Goal: Check status: Check status

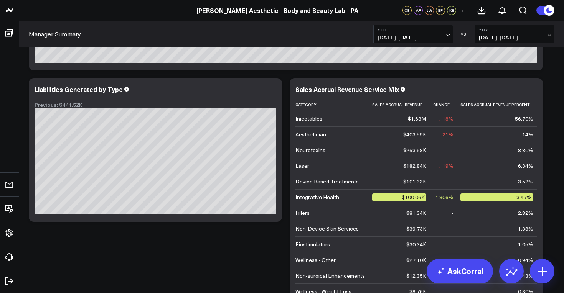
click at [550, 35] on span "[DATE] - [DATE]" at bounding box center [514, 38] width 71 height 6
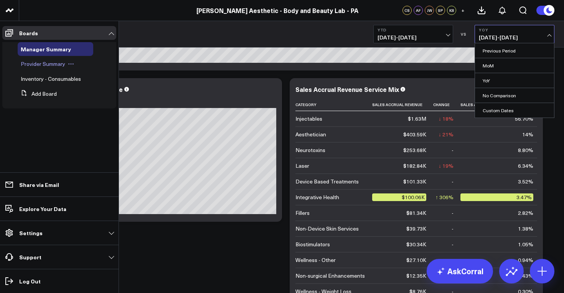
click at [41, 64] on span "Provider Summary" at bounding box center [43, 63] width 44 height 7
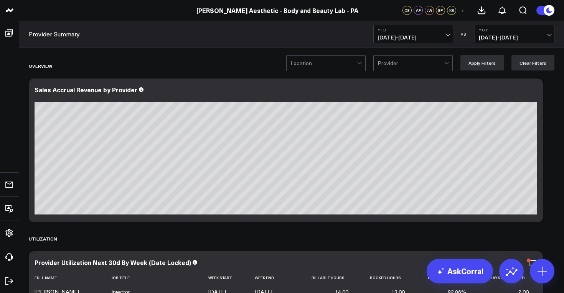
click at [550, 35] on span "[DATE] - [DATE]" at bounding box center [514, 38] width 71 height 6
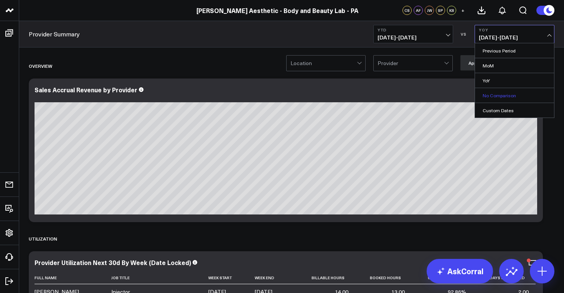
click at [508, 94] on link "No Comparison" at bounding box center [514, 95] width 79 height 15
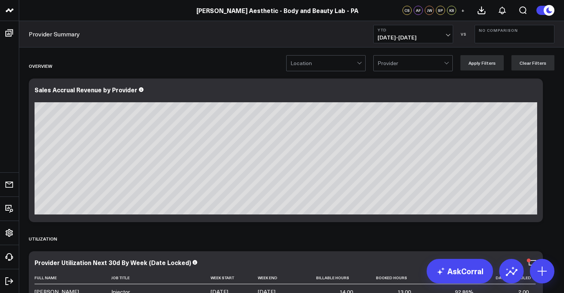
click at [360, 70] on div at bounding box center [360, 63] width 7 height 15
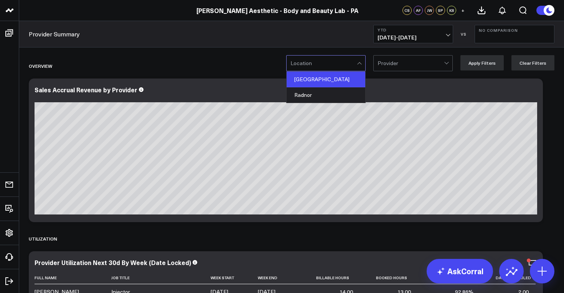
click at [350, 78] on div "[GEOGRAPHIC_DATA]" at bounding box center [325, 80] width 79 height 16
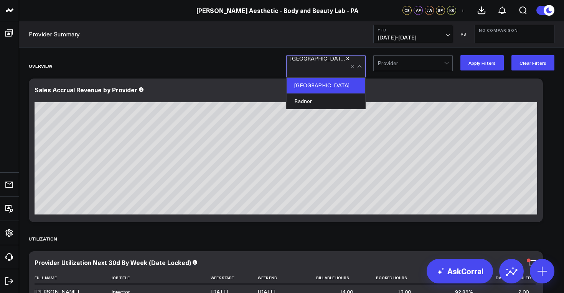
click at [444, 63] on div at bounding box center [410, 63] width 66 height 15
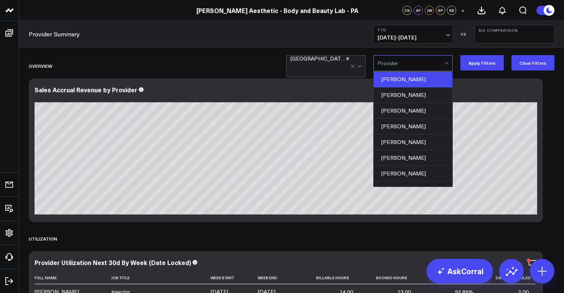
click at [425, 80] on div "[PERSON_NAME]" at bounding box center [413, 80] width 79 height 16
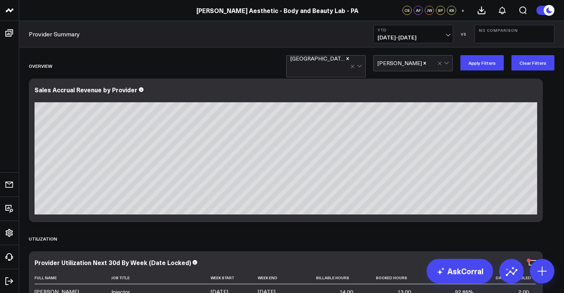
click at [448, 35] on span "[DATE] - [DATE]" at bounding box center [412, 38] width 71 height 6
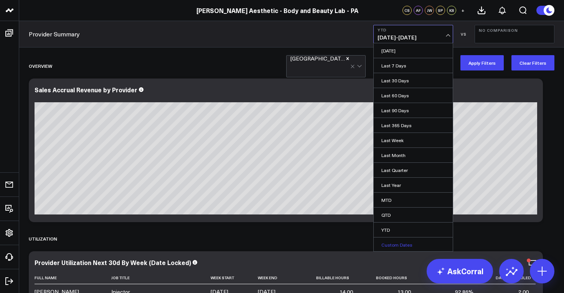
click at [409, 248] on link "Custom Dates" at bounding box center [413, 245] width 79 height 15
select select "8"
select select "2025"
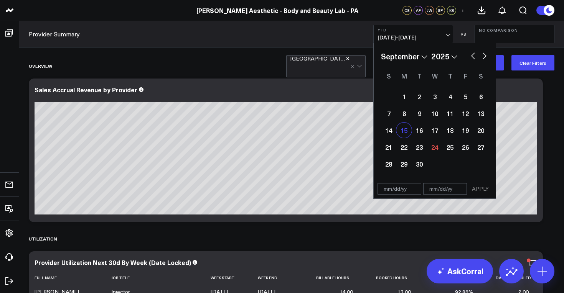
click at [404, 132] on div "15" at bounding box center [403, 130] width 15 height 15
type input "[DATE]"
select select "8"
select select "2025"
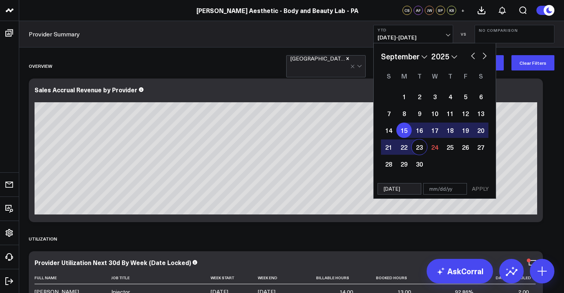
click at [423, 146] on div "23" at bounding box center [418, 147] width 15 height 15
type input "[DATE]"
select select "8"
select select "2025"
click at [433, 147] on div "24" at bounding box center [434, 147] width 15 height 15
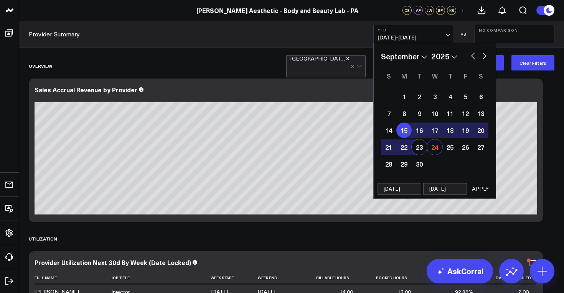
type input "[DATE]"
select select "8"
select select "2025"
click at [407, 131] on div "15" at bounding box center [403, 130] width 15 height 15
type input "[DATE]"
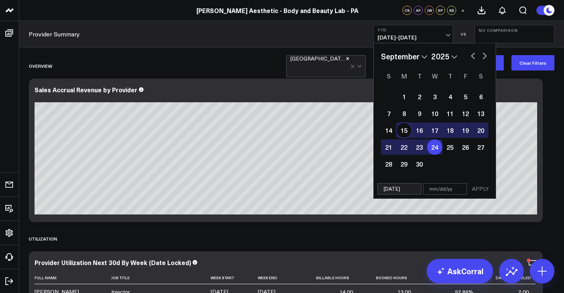
type input "[DATE]"
select select "8"
select select "2025"
click at [436, 146] on div "24" at bounding box center [434, 147] width 15 height 15
type input "[DATE]"
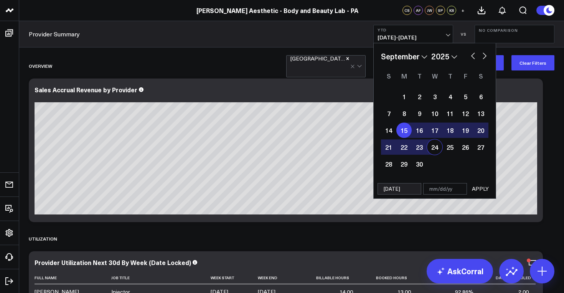
select select "8"
select select "2025"
click at [401, 128] on div "15" at bounding box center [403, 130] width 15 height 15
type input "[DATE]"
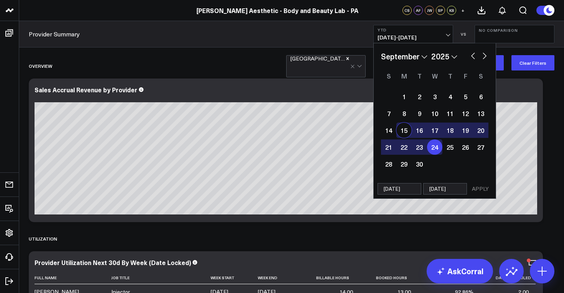
select select "8"
select select "2025"
click at [401, 128] on div "15" at bounding box center [403, 130] width 15 height 15
select select "8"
select select "2025"
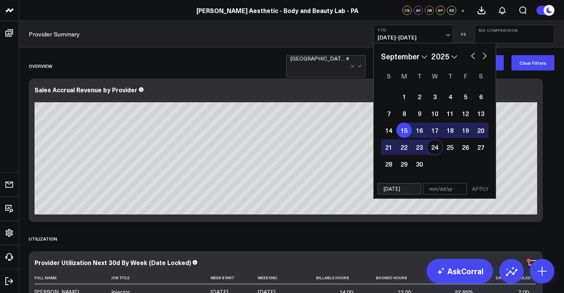
click at [433, 147] on div "24" at bounding box center [434, 147] width 15 height 15
type input "[DATE]"
select select "8"
select select "2025"
click at [479, 190] on button "APPLY" at bounding box center [480, 189] width 23 height 12
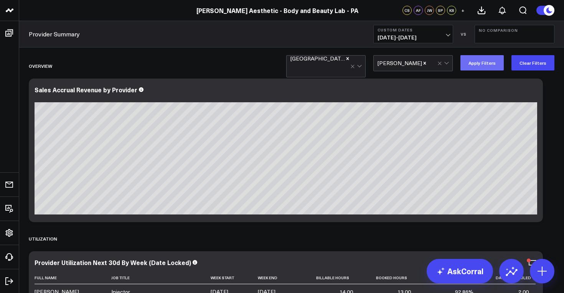
click at [484, 66] on button "Apply Filters" at bounding box center [481, 62] width 43 height 15
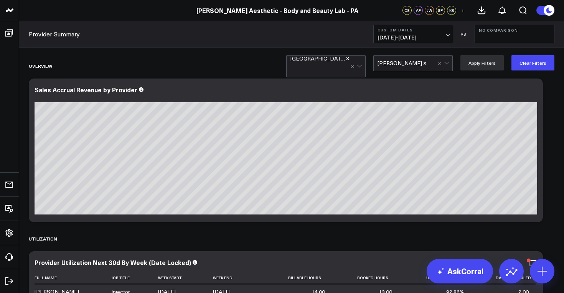
click at [448, 38] on span "[DATE] - [DATE]" at bounding box center [412, 38] width 71 height 6
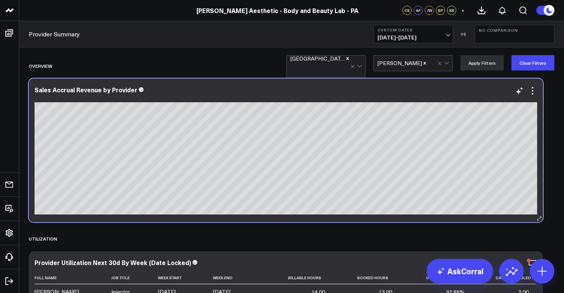
click at [466, 85] on div "Sales Accrual Revenue by Provider" at bounding box center [286, 151] width 514 height 144
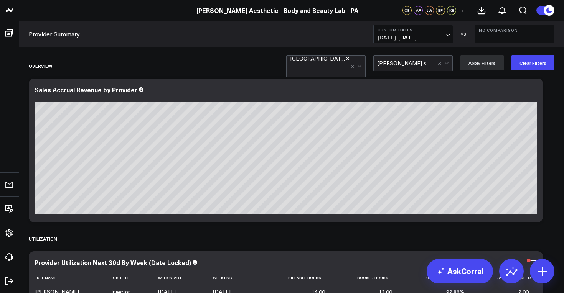
click at [447, 37] on span "[DATE] - [DATE]" at bounding box center [412, 38] width 71 height 6
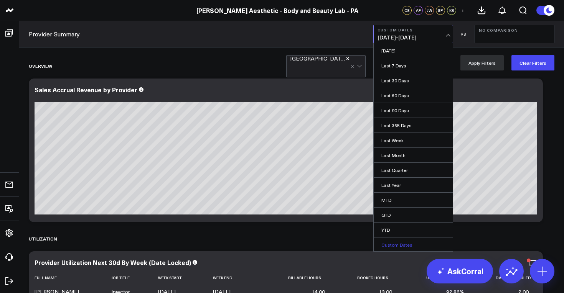
click at [400, 242] on link "Custom Dates" at bounding box center [413, 245] width 79 height 15
select select "8"
select select "2025"
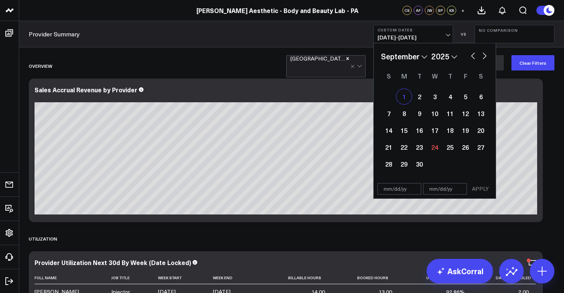
click at [401, 97] on div "1" at bounding box center [403, 96] width 15 height 15
type input "[DATE]"
select select "8"
select select "2025"
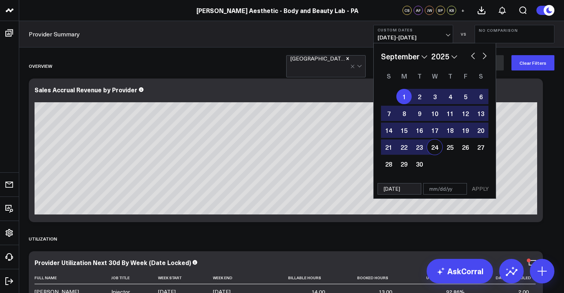
click at [431, 146] on div "24" at bounding box center [434, 147] width 15 height 15
type input "[DATE]"
select select "8"
select select "2025"
click at [479, 192] on button "APPLY" at bounding box center [480, 189] width 23 height 12
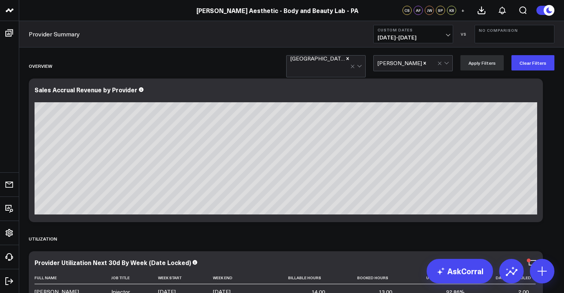
click at [508, 38] on button "No Comparison" at bounding box center [514, 34] width 80 height 18
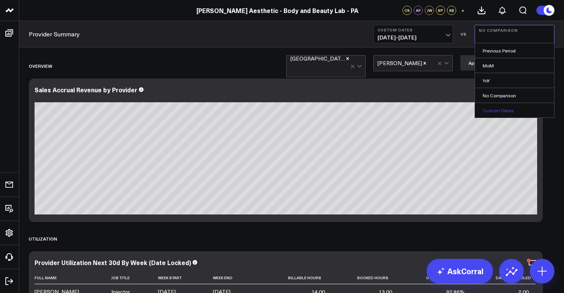
click at [505, 112] on link "Custom Dates" at bounding box center [514, 110] width 79 height 15
select select "8"
select select "2025"
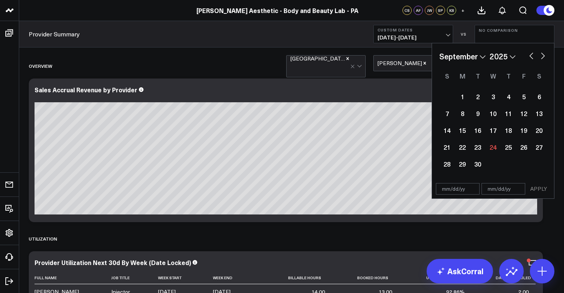
click at [483, 54] on select "January February March April May June July August September October November De…" at bounding box center [462, 57] width 46 height 12
select select "7"
select select "2025"
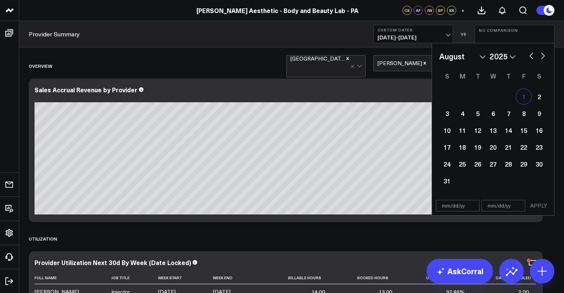
click at [521, 96] on div "1" at bounding box center [523, 96] width 15 height 15
type input "[DATE]"
select select "7"
select select "2025"
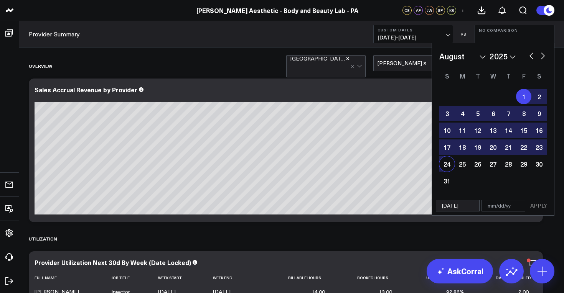
click at [446, 165] on div "24" at bounding box center [446, 163] width 15 height 15
type input "[DATE]"
select select "7"
select select "2025"
click at [539, 205] on button "APPLY" at bounding box center [538, 206] width 23 height 12
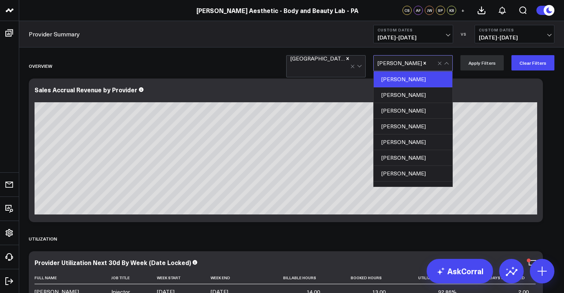
click at [430, 64] on div at bounding box center [432, 63] width 10 height 15
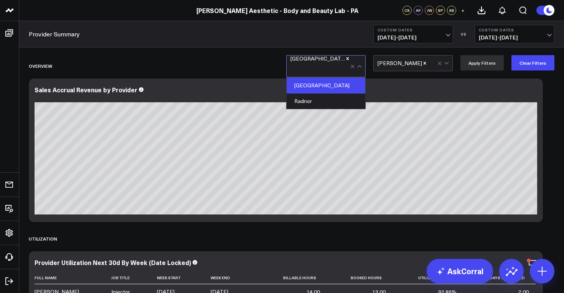
click at [336, 66] on div at bounding box center [320, 69] width 60 height 15
click at [325, 96] on div "Radnor" at bounding box center [325, 101] width 79 height 15
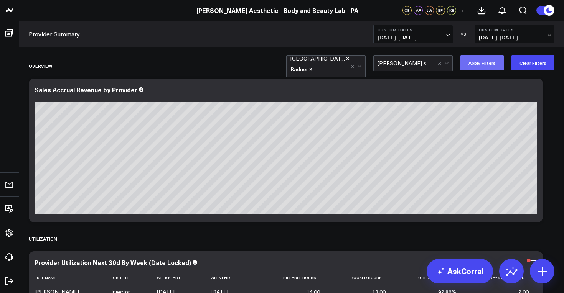
click at [478, 66] on button "Apply Filters" at bounding box center [481, 62] width 43 height 15
click at [450, 35] on button "Custom Dates [DATE] - [DATE]" at bounding box center [413, 34] width 80 height 18
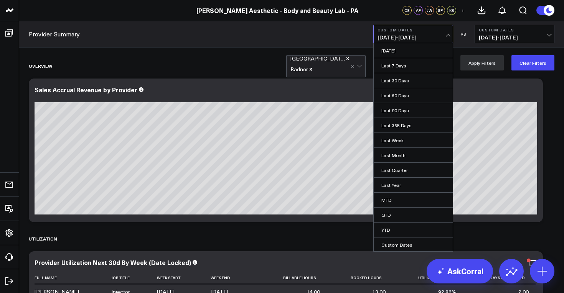
click at [450, 35] on button "Custom Dates [DATE] - [DATE]" at bounding box center [413, 34] width 80 height 18
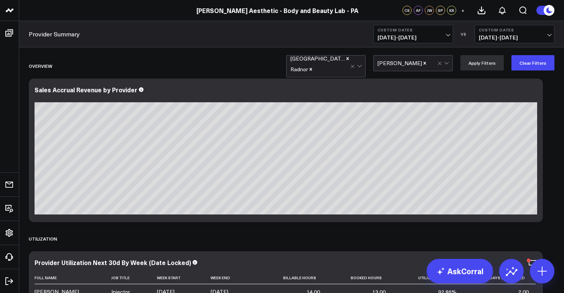
click at [447, 38] on span "[DATE] - [DATE]" at bounding box center [412, 38] width 71 height 6
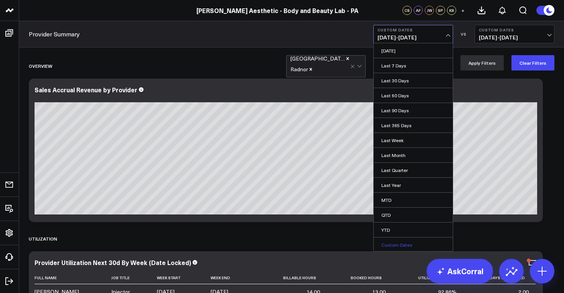
click at [402, 246] on link "Custom Dates" at bounding box center [413, 245] width 79 height 15
select select "8"
select select "2025"
